Goal: Task Accomplishment & Management: Manage account settings

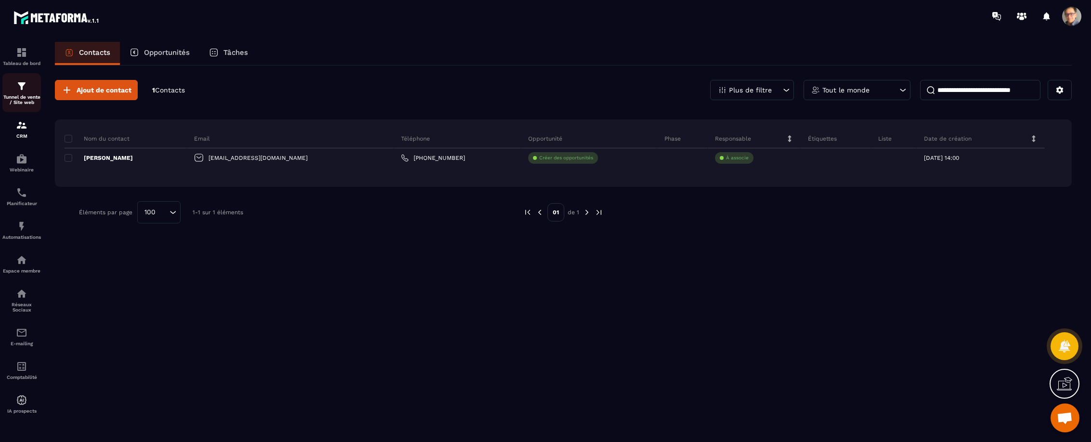
click at [16, 95] on p "Tunnel de vente / Site web" at bounding box center [21, 99] width 39 height 11
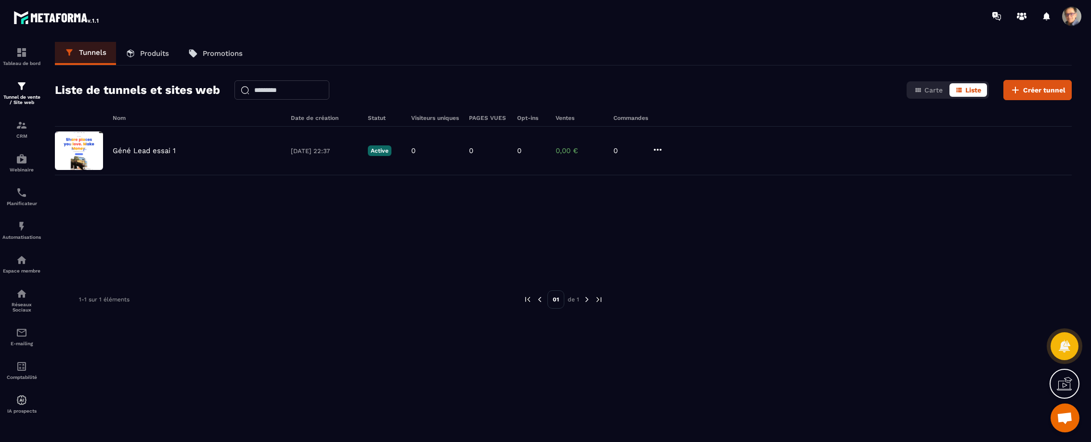
click at [54, 19] on img at bounding box center [56, 17] width 87 height 17
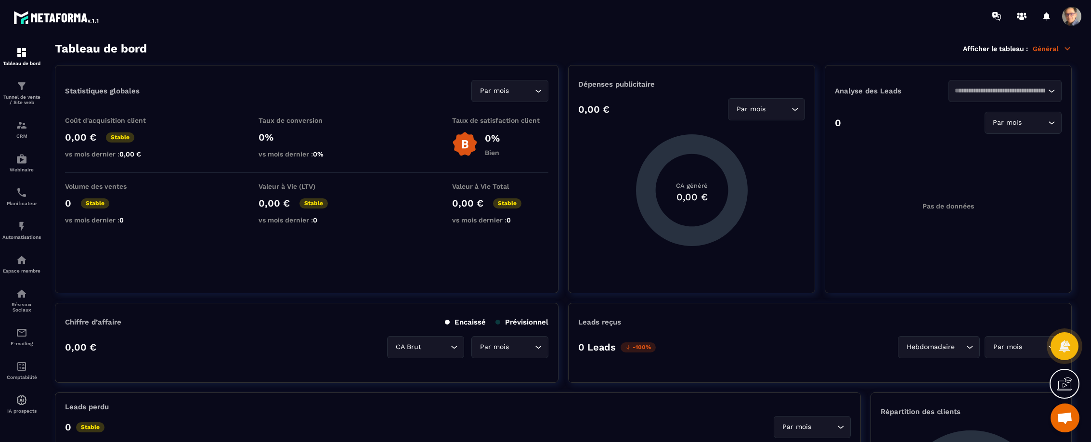
click at [1072, 20] on span at bounding box center [1071, 16] width 19 height 19
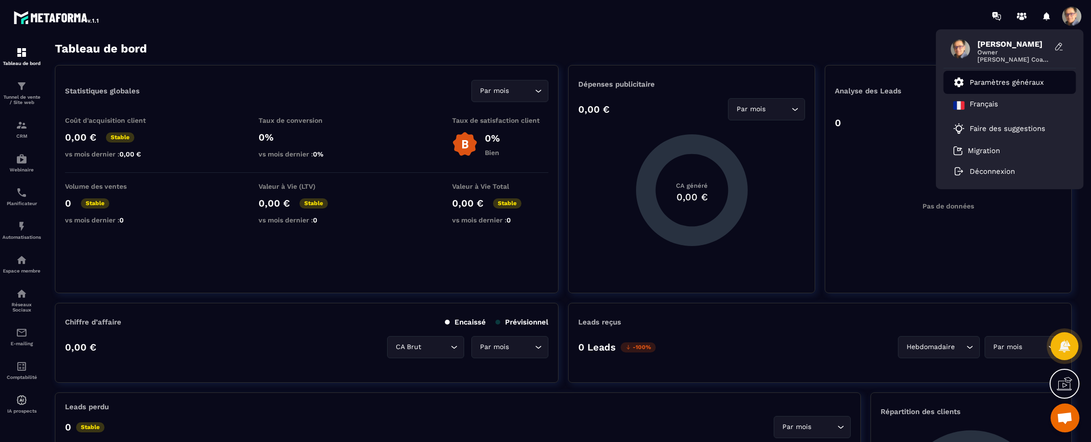
click at [1005, 82] on p "Paramètres généraux" at bounding box center [1006, 82] width 74 height 9
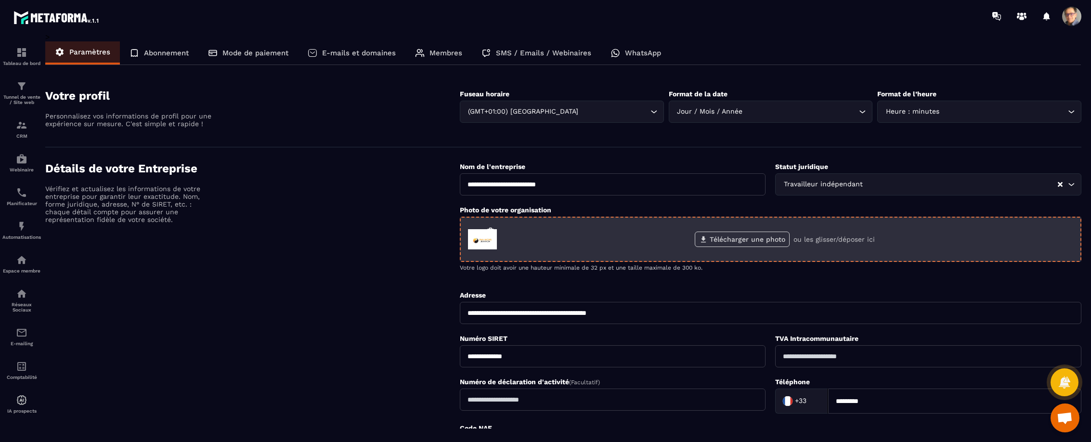
click at [730, 238] on label "Télécharger une photo" at bounding box center [742, 239] width 95 height 15
click at [0, 0] on input "Télécharger une photo" at bounding box center [0, 0] width 0 height 0
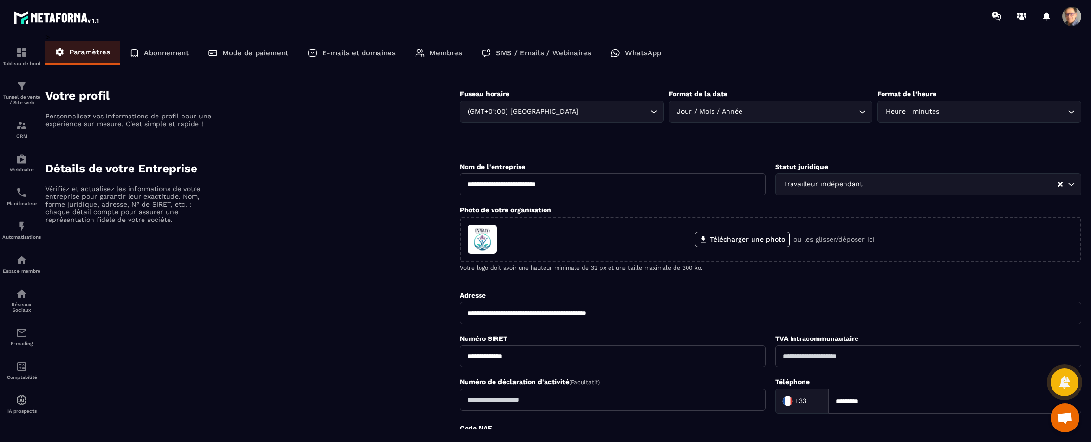
click at [262, 51] on p "Mode de paiement" at bounding box center [255, 53] width 66 height 9
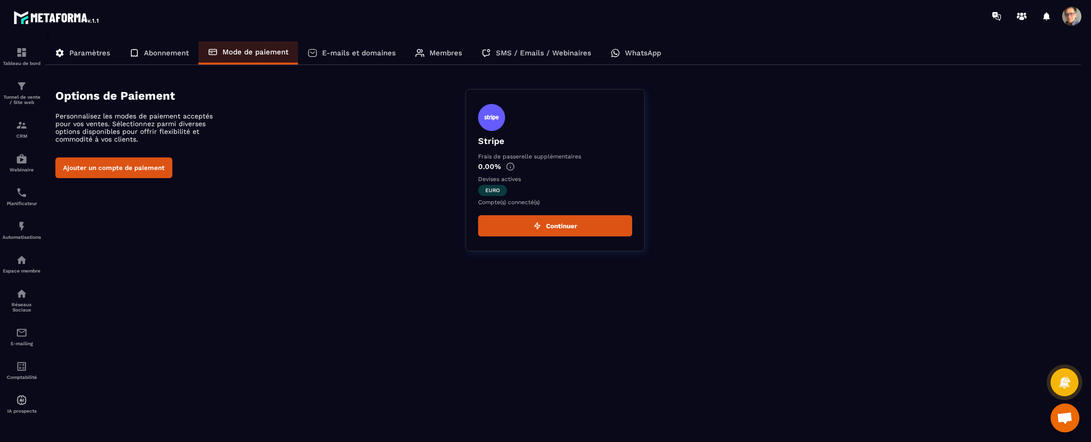
click at [509, 165] on img at bounding box center [510, 166] width 9 height 9
click at [510, 165] on img at bounding box center [510, 166] width 9 height 9
click at [564, 223] on button "Continuer" at bounding box center [555, 225] width 154 height 21
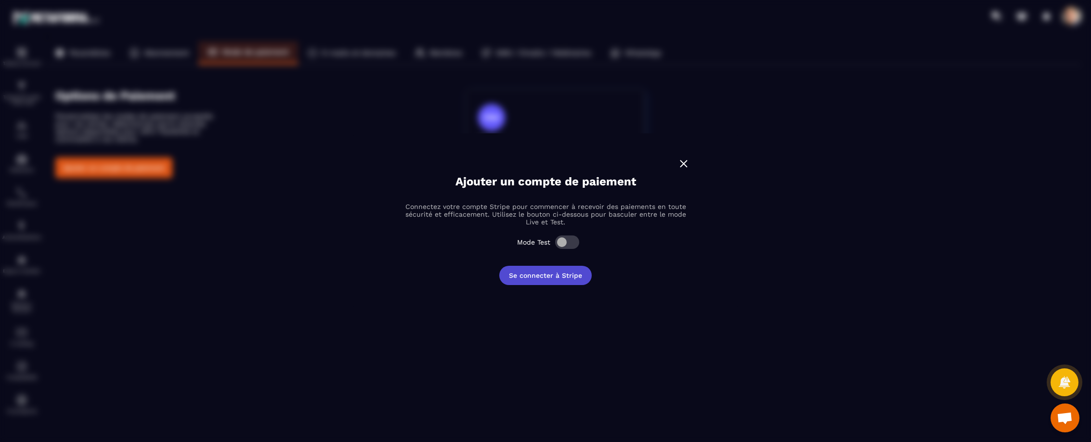
click at [551, 276] on button "Se connecter à Stripe" at bounding box center [545, 275] width 92 height 19
